Goal: Transaction & Acquisition: Purchase product/service

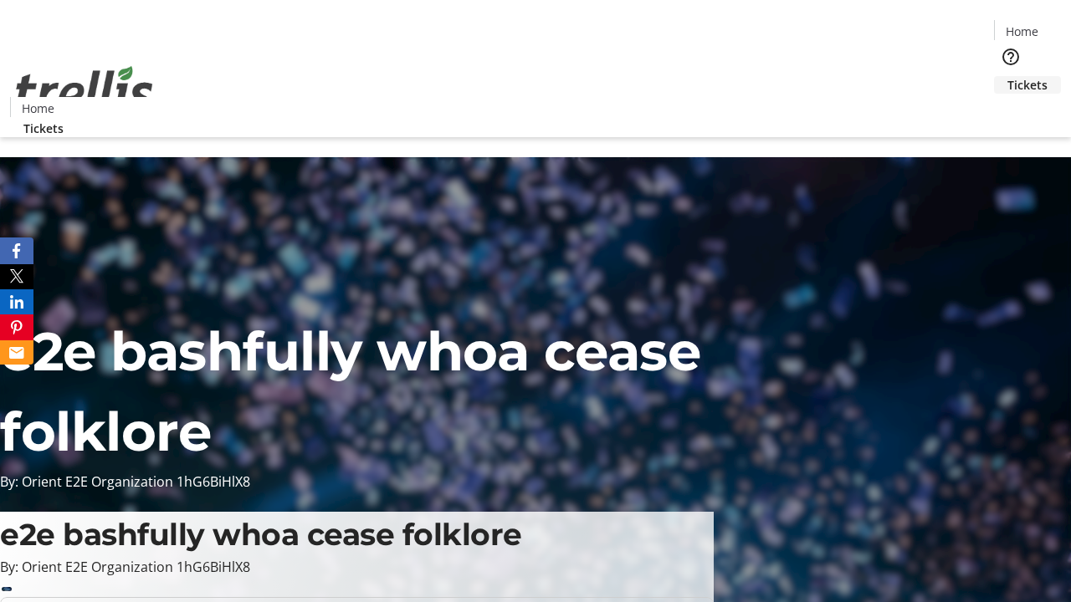
click at [1007, 76] on span "Tickets" at bounding box center [1027, 85] width 40 height 18
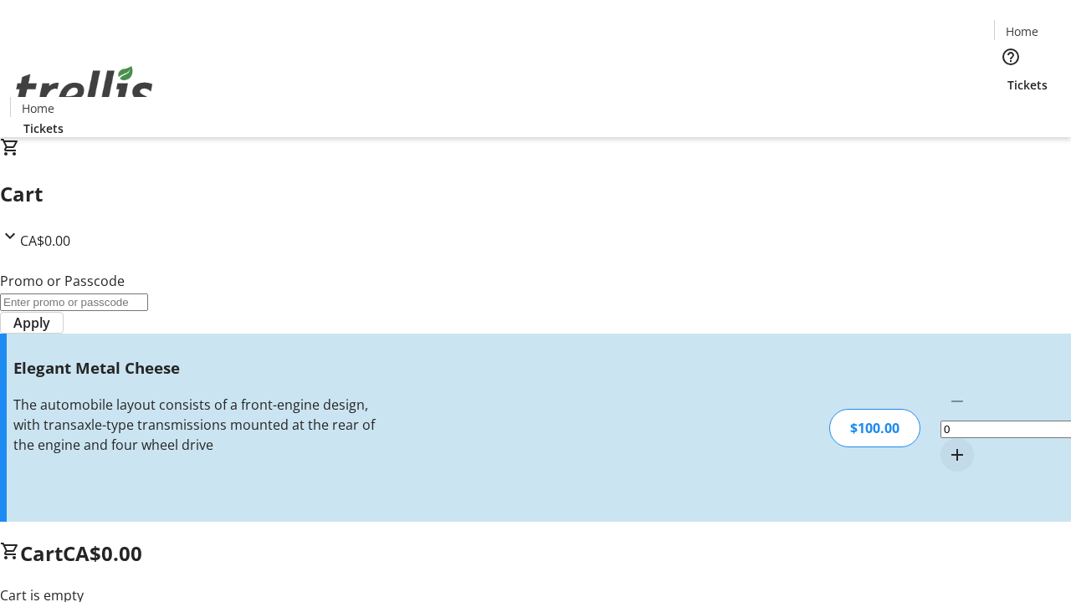
click at [947, 445] on mat-icon "Increment by one" at bounding box center [957, 455] width 20 height 20
type input "1"
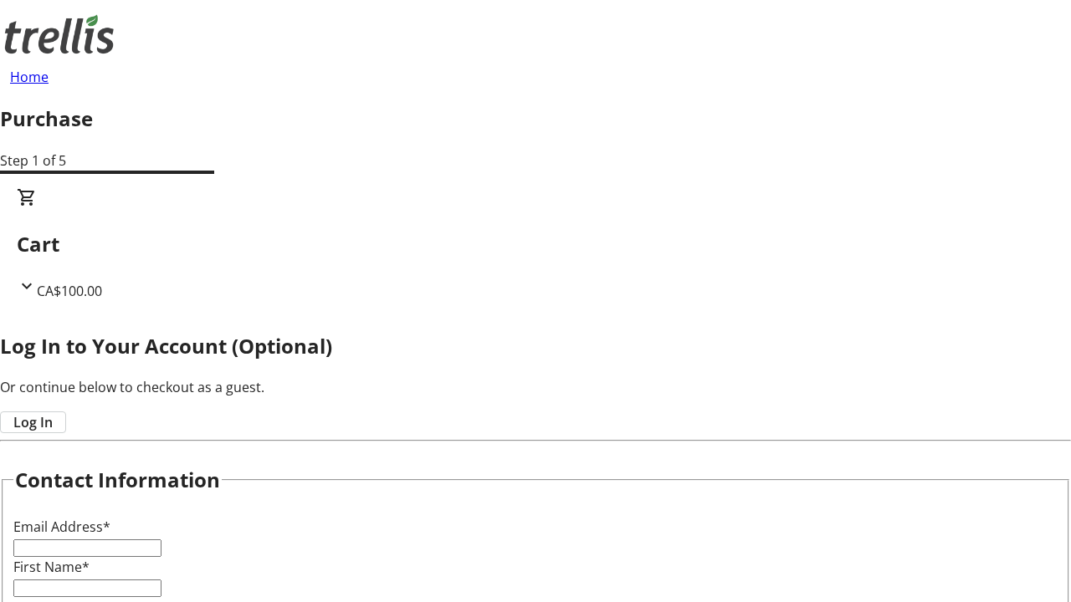
type input "FREE"
type input "[PERSON_NAME][EMAIL_ADDRESS][DOMAIN_NAME]"
type input "[PERSON_NAME]"
